Goal: Transaction & Acquisition: Subscribe to service/newsletter

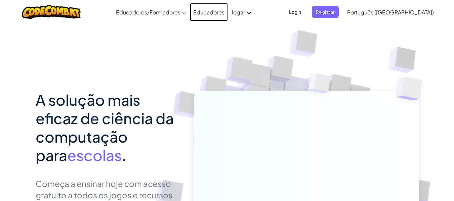
click at [218, 13] on link "Educadores" at bounding box center [209, 12] width 38 height 18
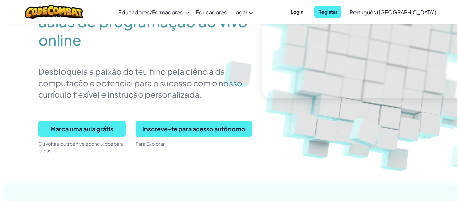
scroll to position [101, 0]
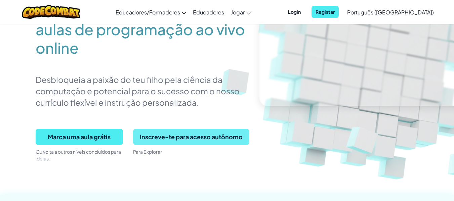
click at [208, 133] on span "Inscreve-te para acesso autônomo" at bounding box center [191, 137] width 116 height 16
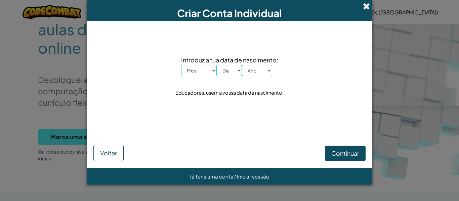
click at [366, 5] on span at bounding box center [366, 6] width 7 height 7
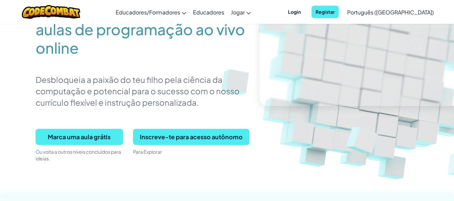
click at [305, 13] on span "Login" at bounding box center [294, 12] width 21 height 12
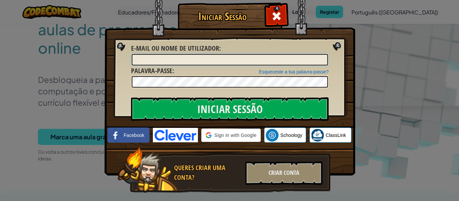
type input "Nycolas torresT"
